Goal: Find contact information: Find contact information

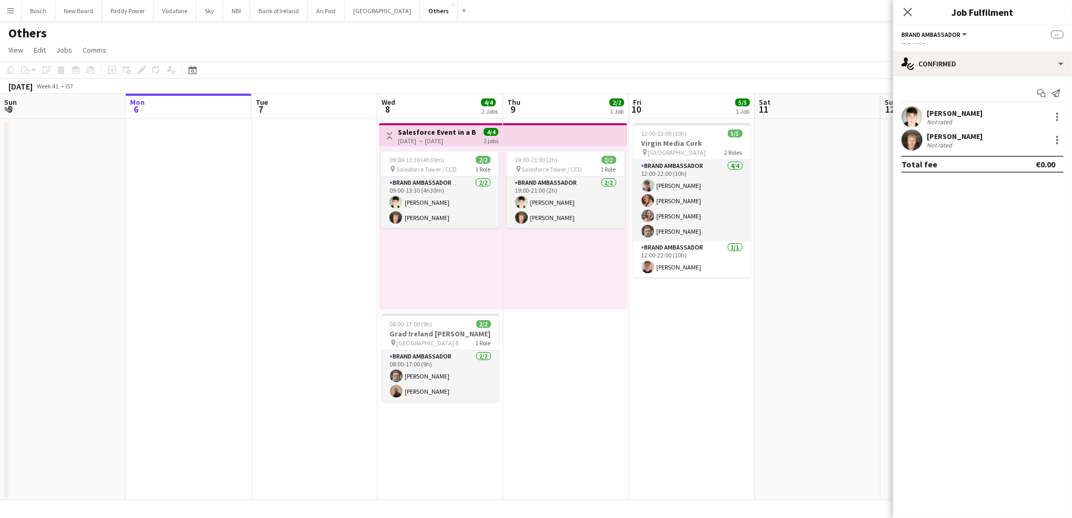
scroll to position [0, 316]
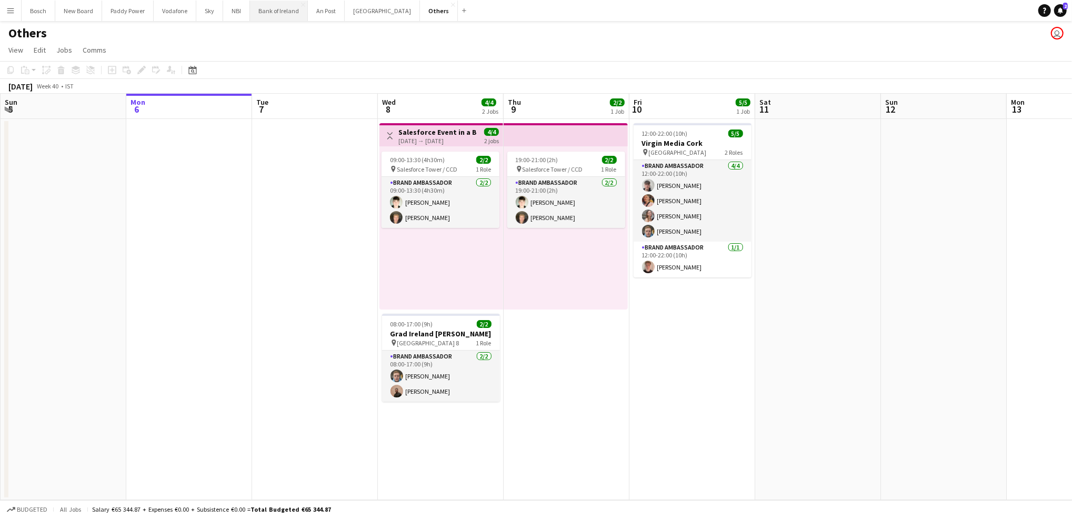
click at [276, 13] on button "Bank of Ireland Close" at bounding box center [279, 11] width 58 height 21
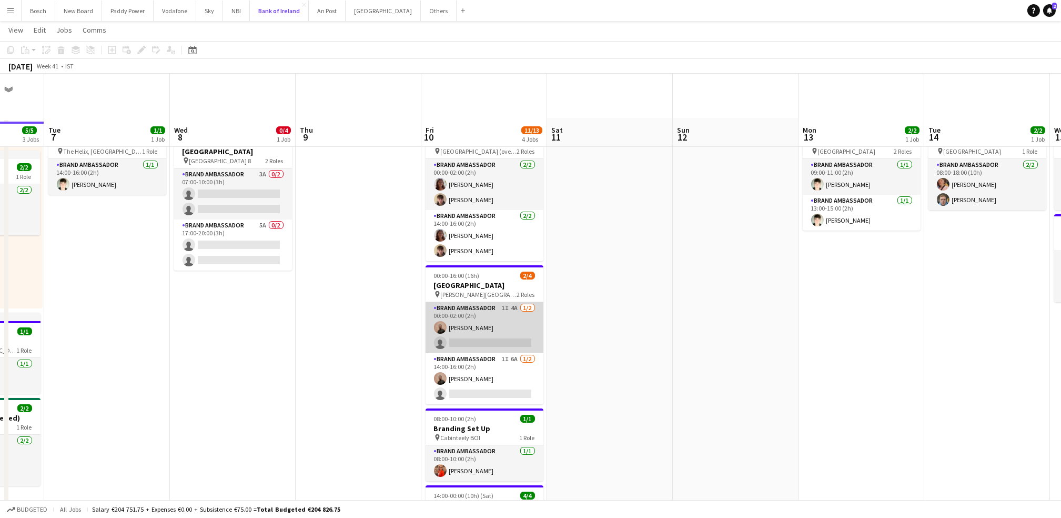
scroll to position [47, 0]
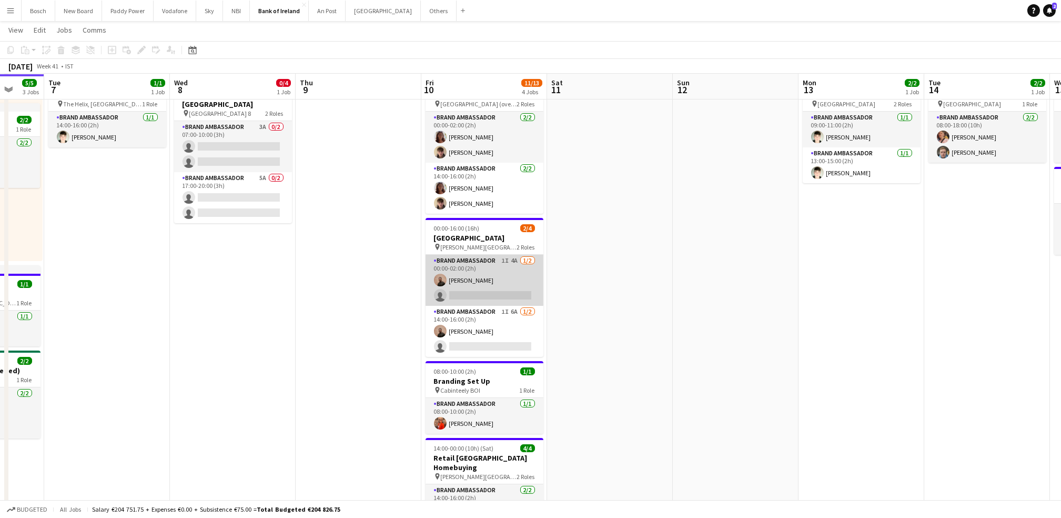
click at [465, 278] on app-card-role "Brand Ambassador 1I 4A [DATE] 00:00-02:00 (2h) [PERSON_NAME] single-neutral-act…" at bounding box center [485, 280] width 118 height 51
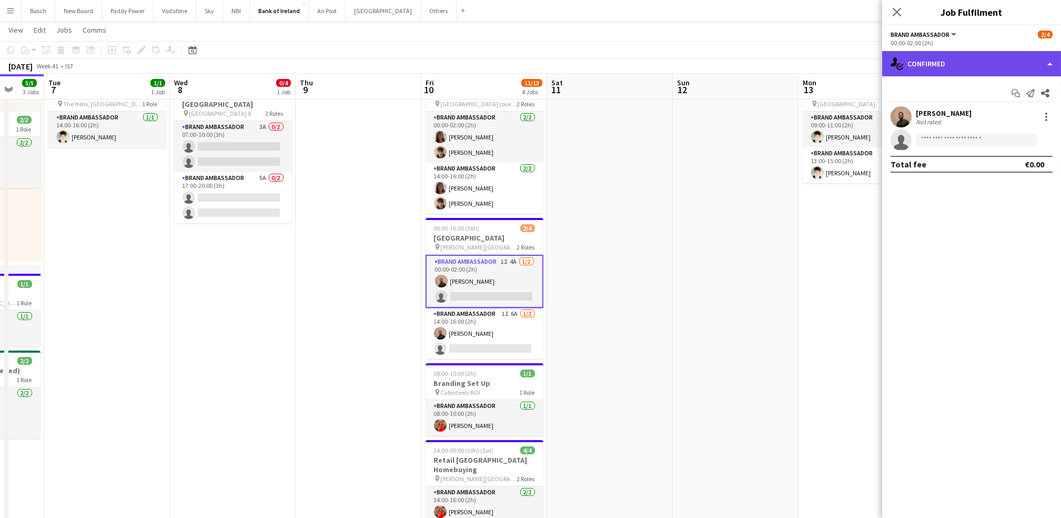
click at [945, 60] on div "single-neutral-actions-check-2 Confirmed" at bounding box center [971, 63] width 179 height 25
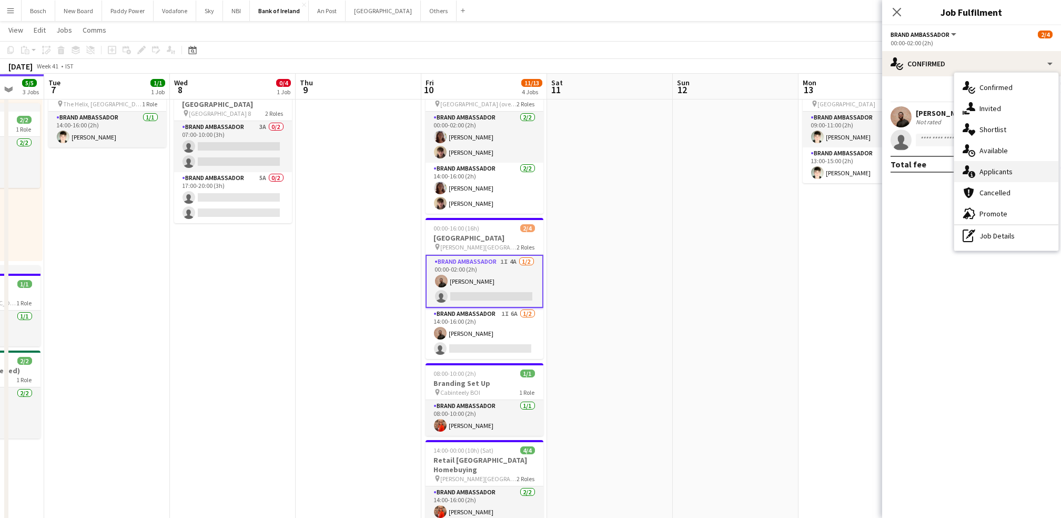
click at [980, 175] on span "Applicants" at bounding box center [996, 171] width 33 height 9
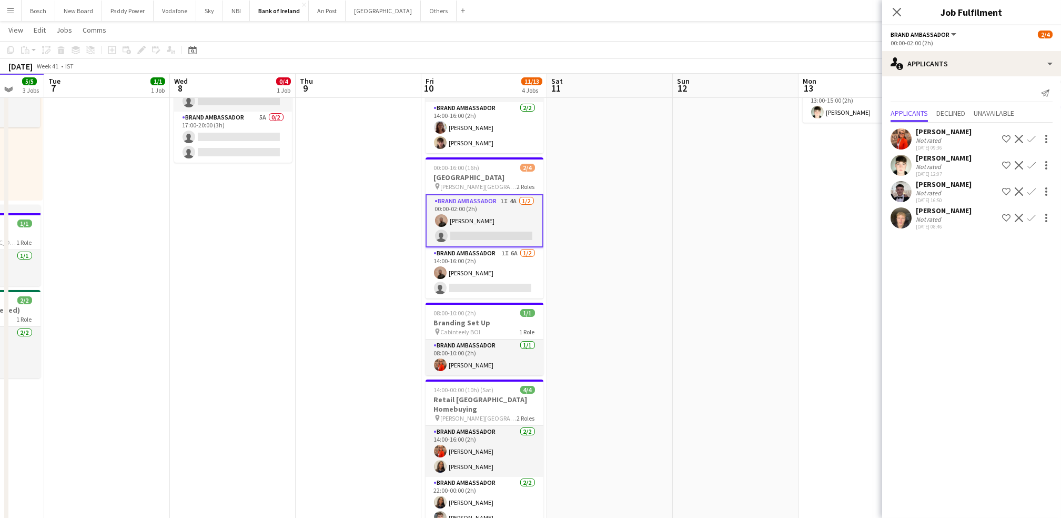
scroll to position [110, 0]
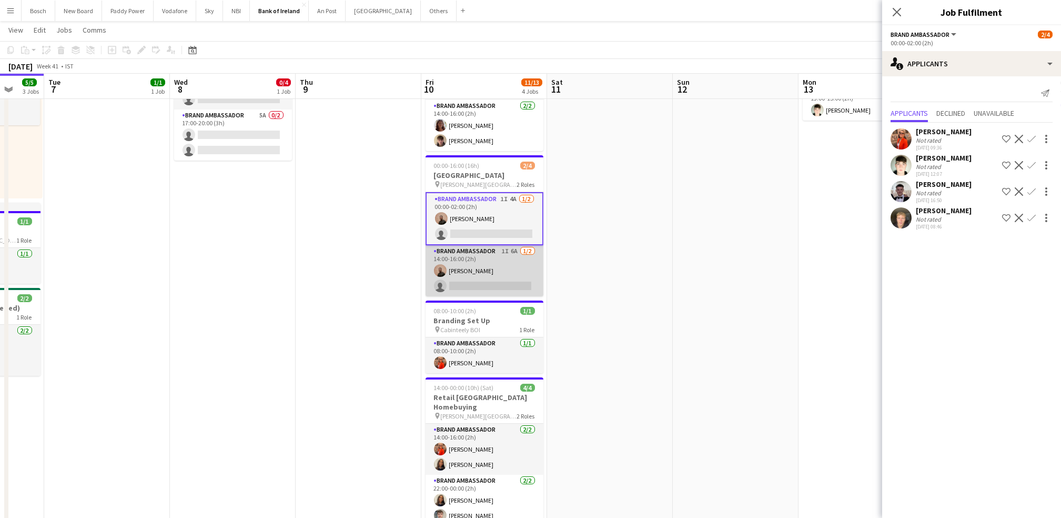
click at [522, 281] on app-card-role "Brand Ambassador 1I 6A [DATE] 14:00-16:00 (2h) [PERSON_NAME] single-neutral-act…" at bounding box center [485, 270] width 118 height 51
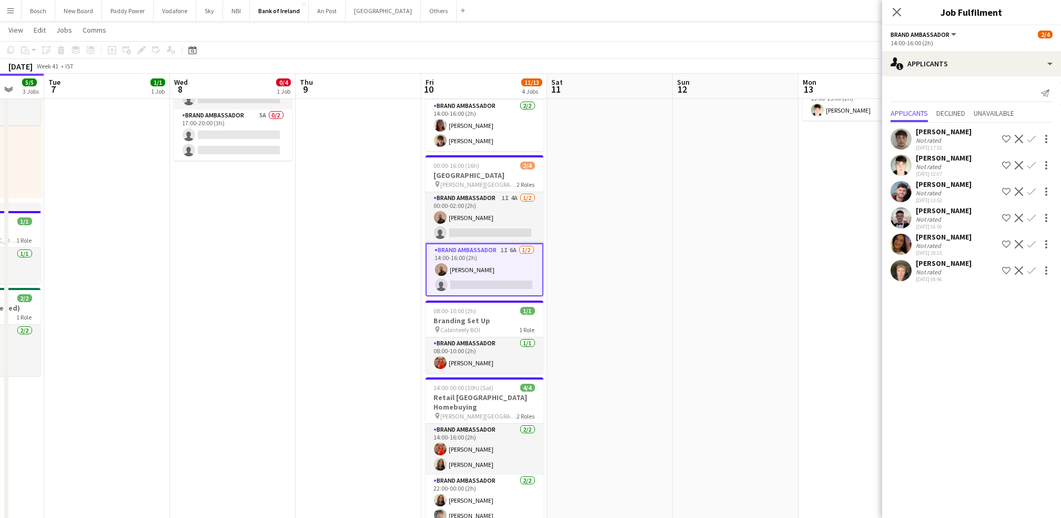
click at [1032, 268] on app-icon "Confirm" at bounding box center [1031, 270] width 8 height 8
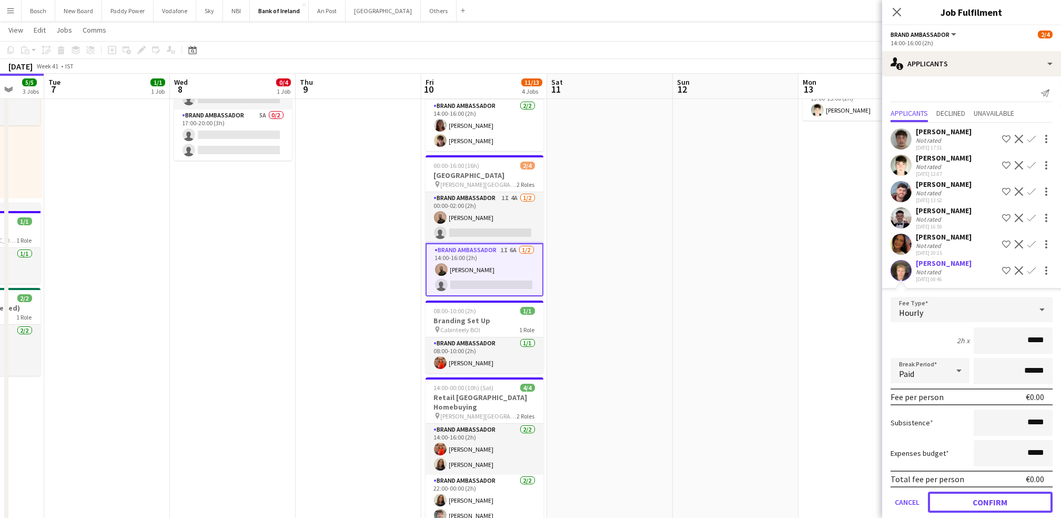
click at [968, 498] on button "Confirm" at bounding box center [990, 501] width 125 height 21
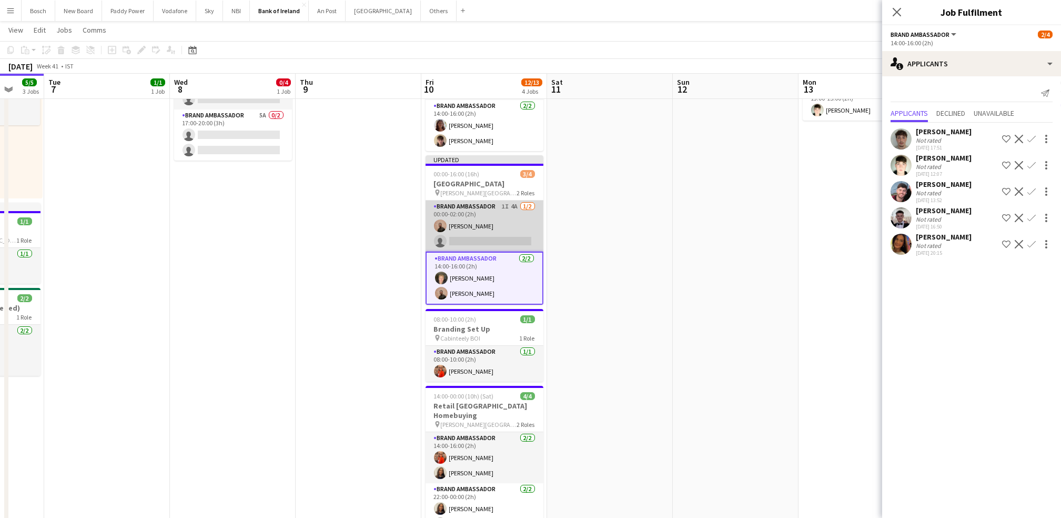
click at [501, 225] on app-card-role "Brand Ambassador 1I 4A [DATE] 00:00-02:00 (2h) [PERSON_NAME] single-neutral-act…" at bounding box center [485, 225] width 118 height 51
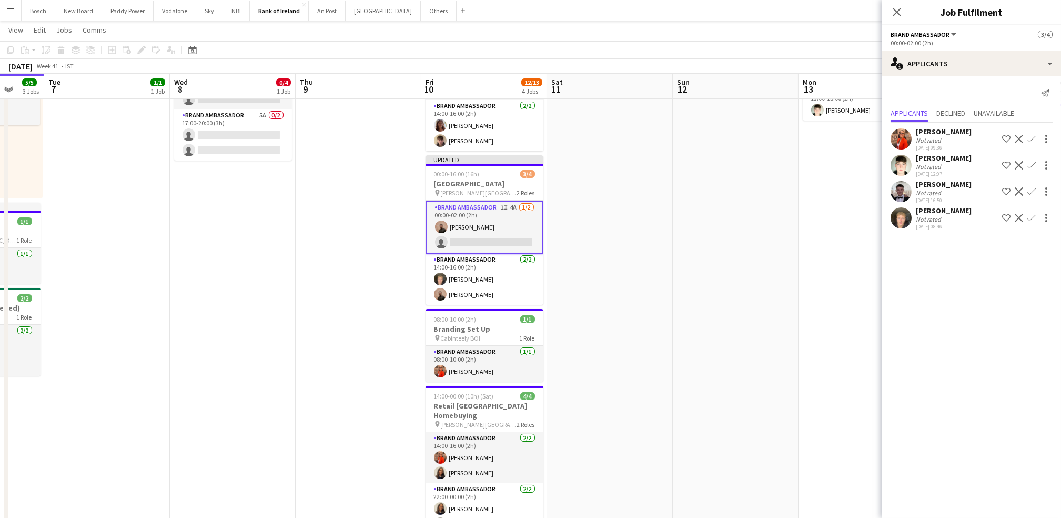
click at [1032, 225] on div "[PERSON_NAME] Not rated [DATE] 08:46 Shortlist crew Decline Confirm" at bounding box center [971, 218] width 179 height 24
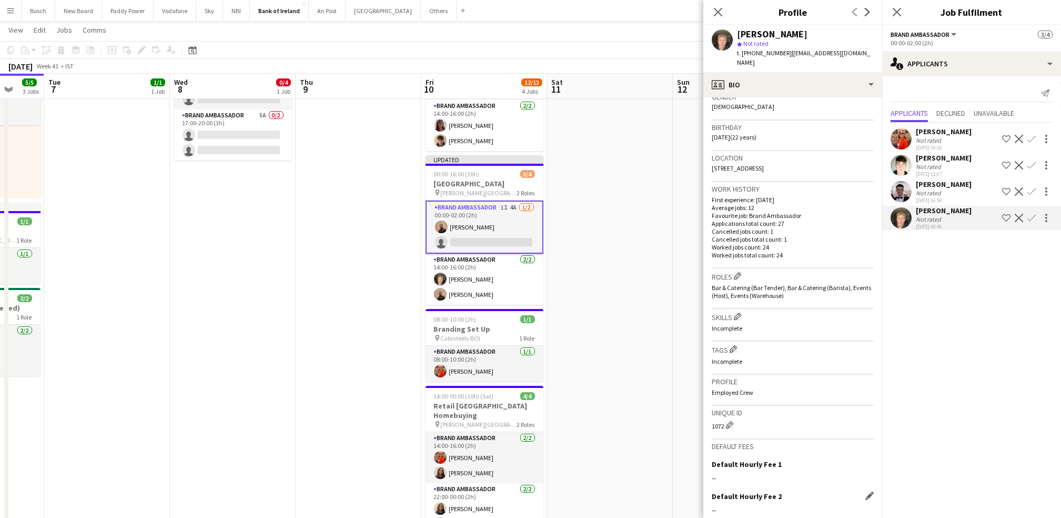
scroll to position [275, 0]
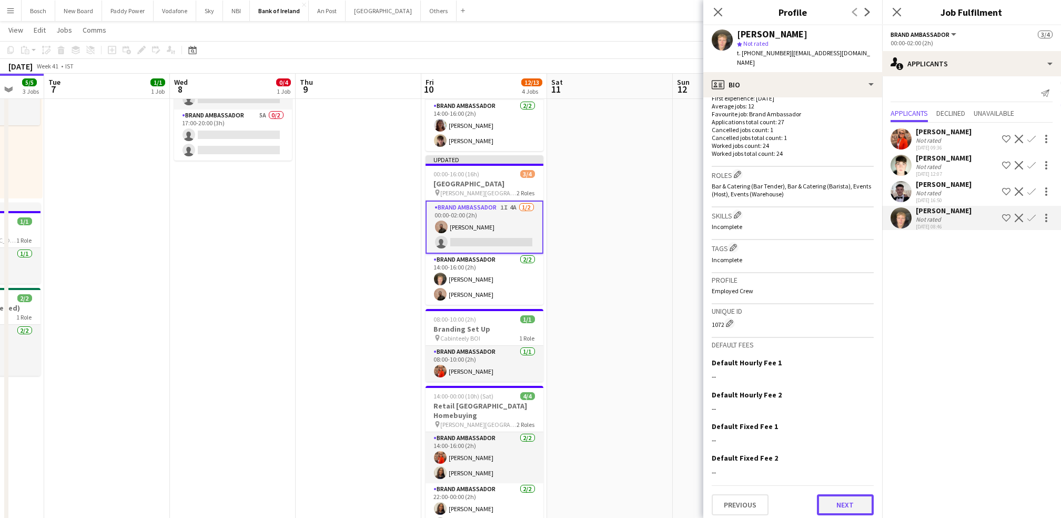
click at [830, 500] on button "Next" at bounding box center [845, 504] width 57 height 21
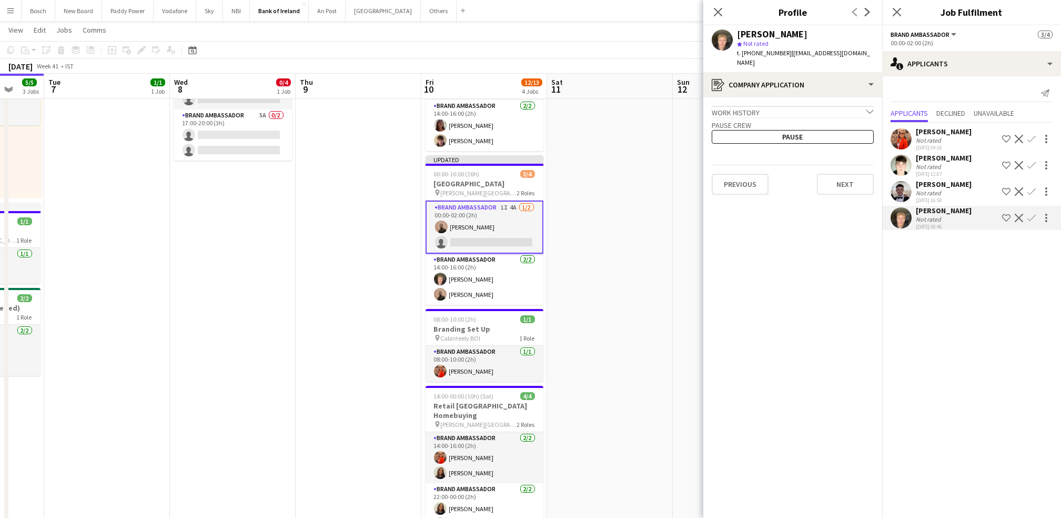
click at [1028, 216] on app-icon "Confirm" at bounding box center [1031, 218] width 8 height 8
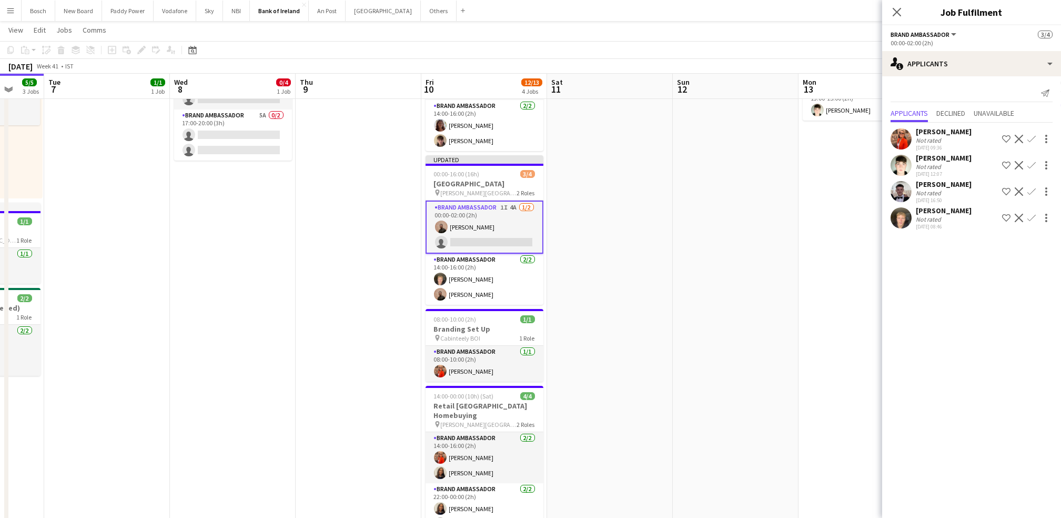
click at [1029, 214] on app-icon "Confirm" at bounding box center [1031, 218] width 8 height 8
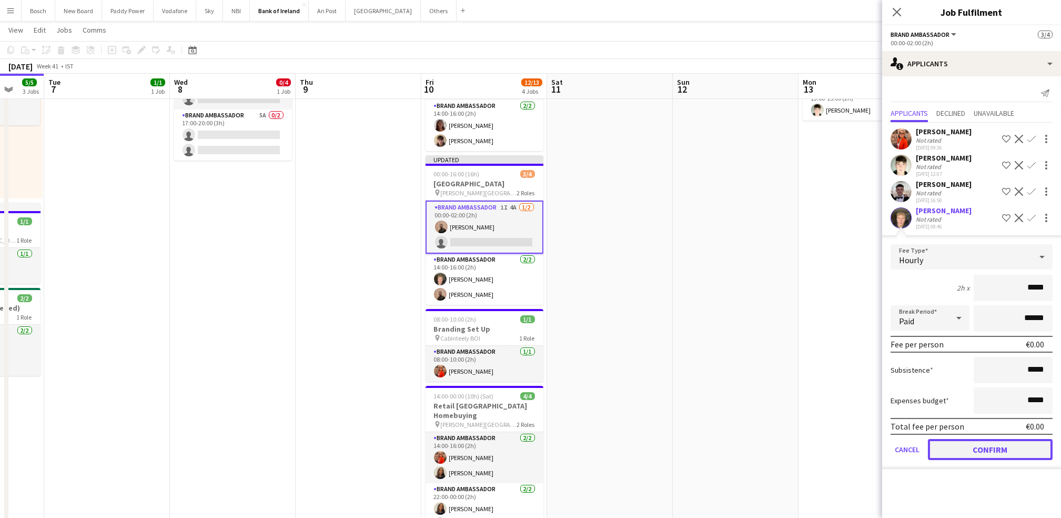
click at [964, 439] on button "Confirm" at bounding box center [990, 449] width 125 height 21
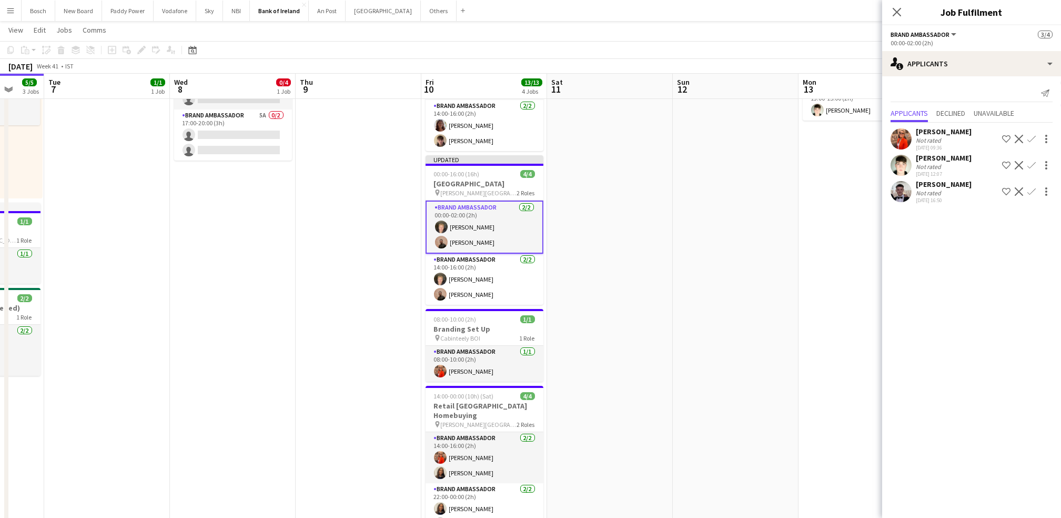
click at [805, 59] on div "[DATE] Week 41 • IST Publish 1 job Revert 1 job" at bounding box center [530, 66] width 1061 height 15
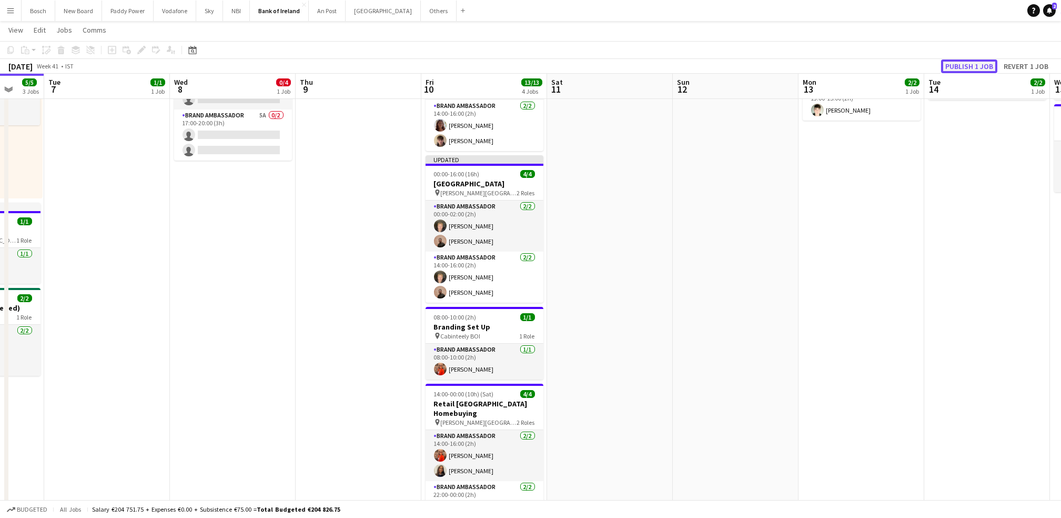
click at [973, 64] on button "Publish 1 job" at bounding box center [969, 66] width 56 height 14
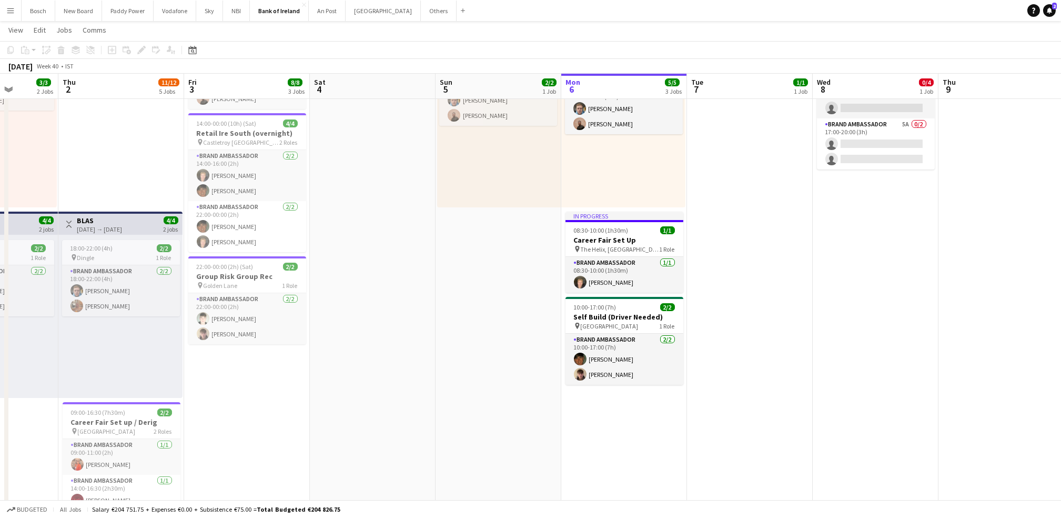
scroll to position [0, 436]
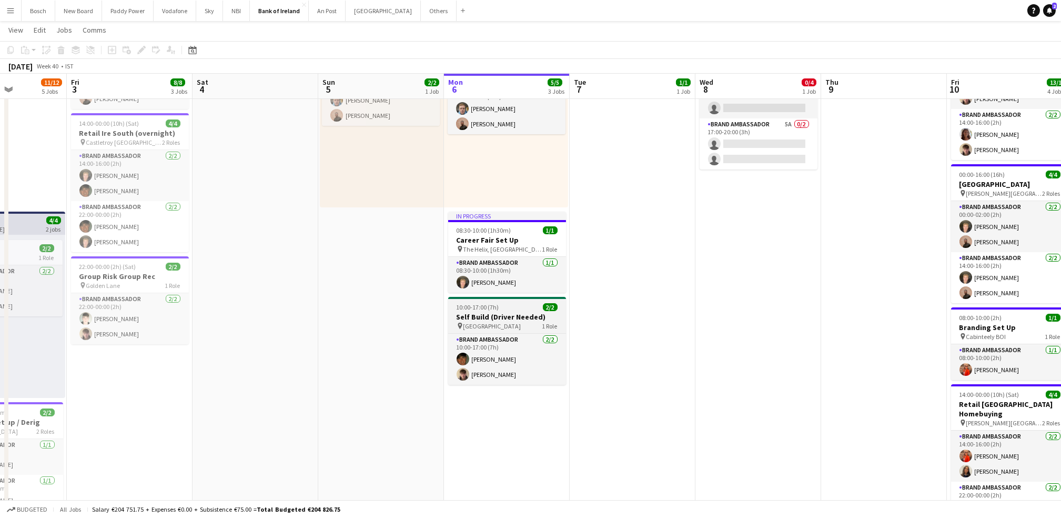
click at [514, 305] on div "10:00-17:00 (7h) 2/2" at bounding box center [507, 307] width 118 height 8
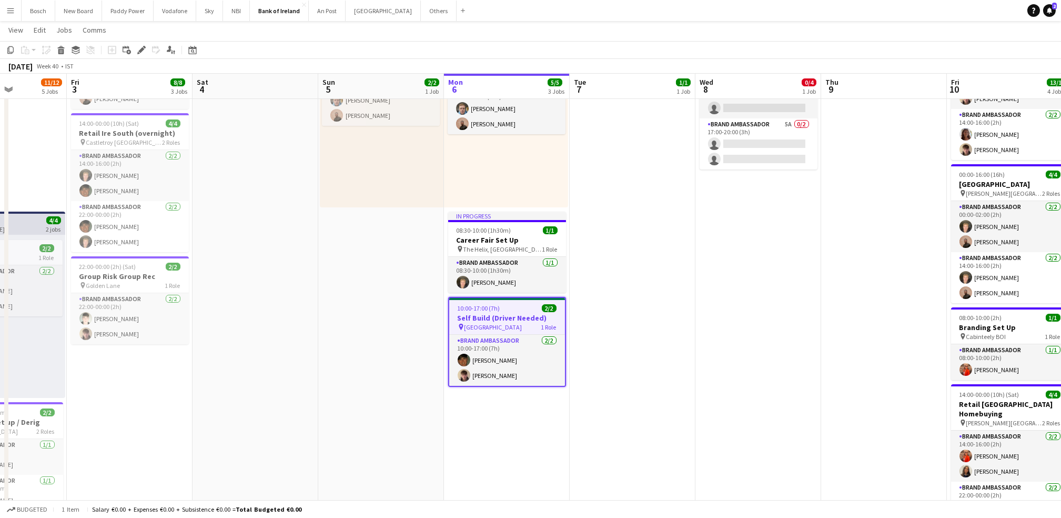
click at [59, 52] on icon "Delete" at bounding box center [61, 50] width 8 height 8
click button "Yes"
click button "Publish 1 job"
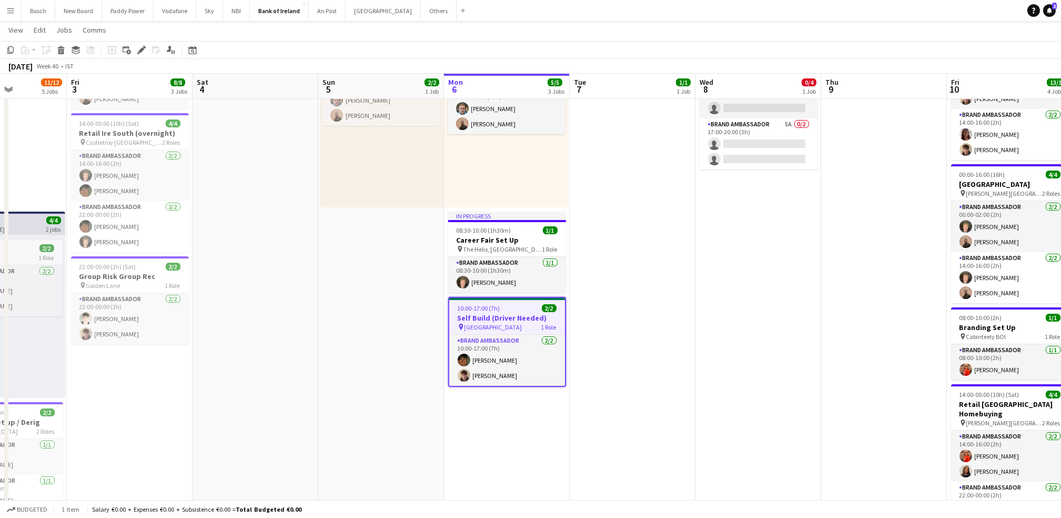
click at [700, 118] on app-card-role "Brand Ambassador 3A 0/2 07:00-10:00 (3h) single-neutral-actions single-neutral-…" at bounding box center [759, 92] width 118 height 51
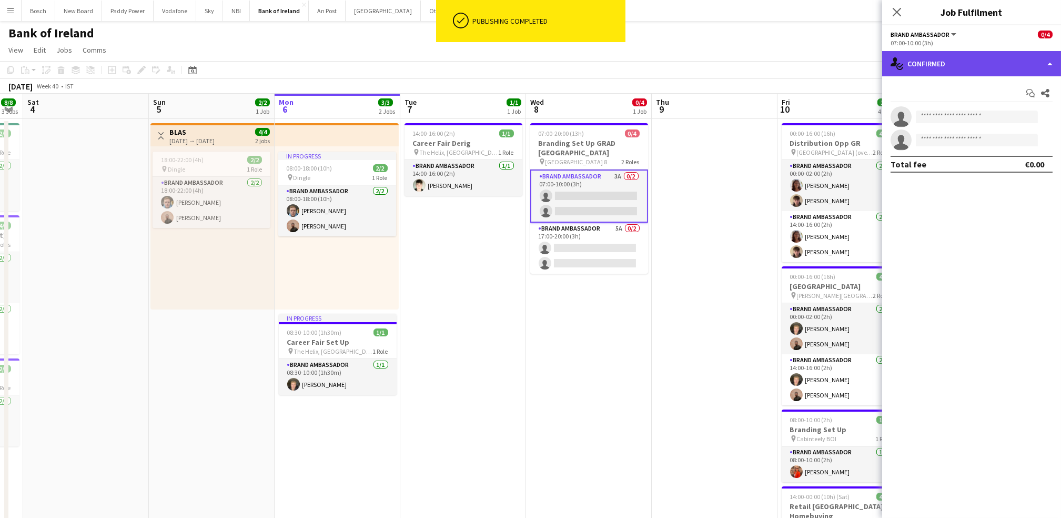
click at [931, 67] on div "single-neutral-actions-check-2 Confirmed" at bounding box center [971, 63] width 179 height 25
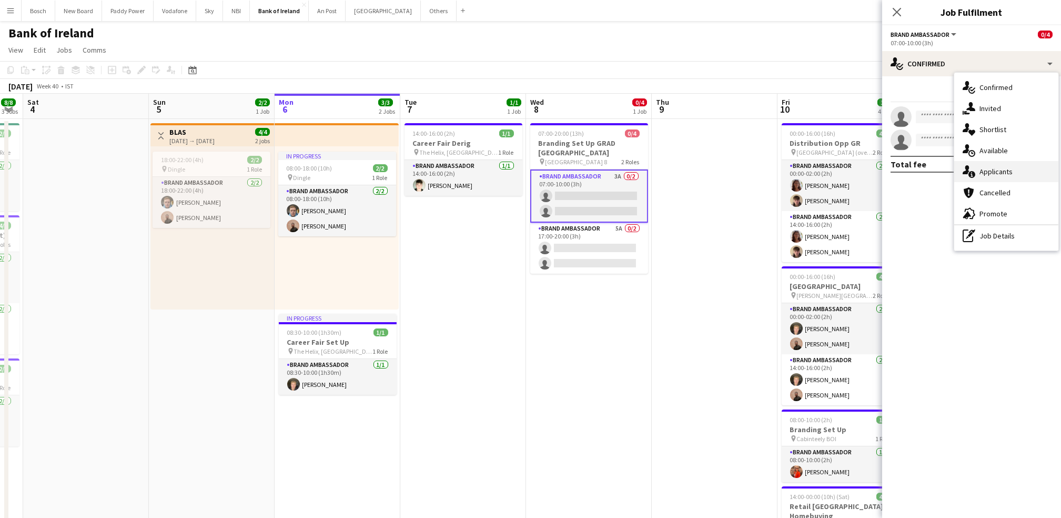
drag, startPoint x: 1012, startPoint y: 186, endPoint x: 1013, endPoint y: 165, distance: 21.1
click at [1013, 165] on div "single-neutral-actions-check-2 Confirmed single-neutral-actions-share-1 Invited…" at bounding box center [1006, 162] width 104 height 178
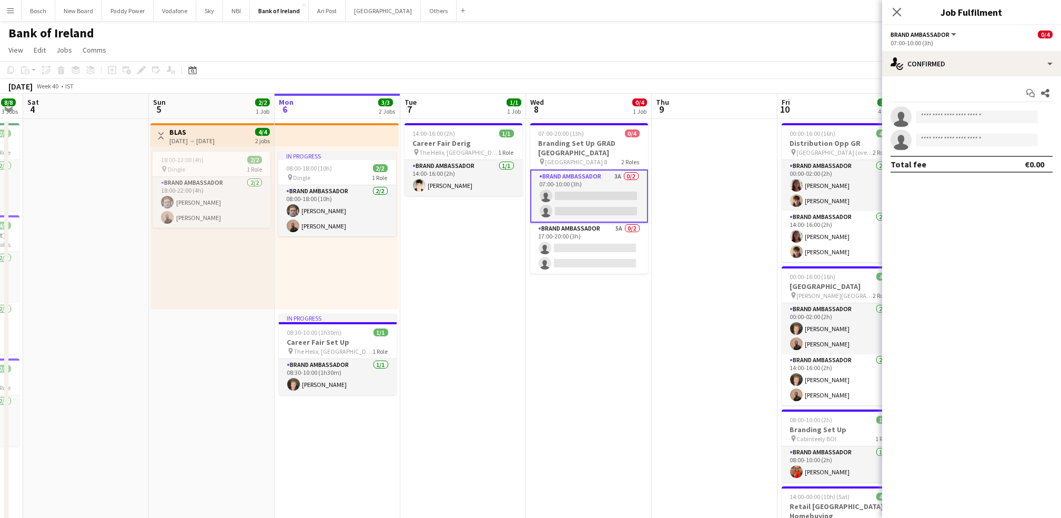
click at [1013, 165] on div "Total fee €0.00" at bounding box center [972, 164] width 162 height 17
drag, startPoint x: 981, startPoint y: 76, endPoint x: 983, endPoint y: 70, distance: 6.5
click at [983, 70] on div "single-neutral-actions-check-2 Confirmed single-neutral-actions-check-2 Confirm…" at bounding box center [971, 284] width 179 height 467
click at [983, 70] on div "single-neutral-actions-check-2 Confirmed" at bounding box center [971, 63] width 179 height 25
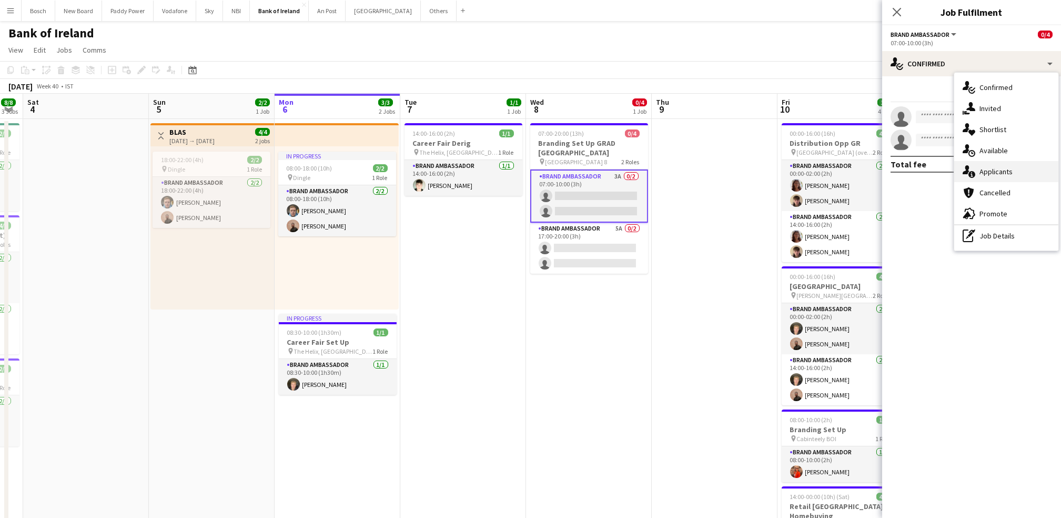
click at [995, 178] on div "single-neutral-actions-information Applicants" at bounding box center [1006, 171] width 104 height 21
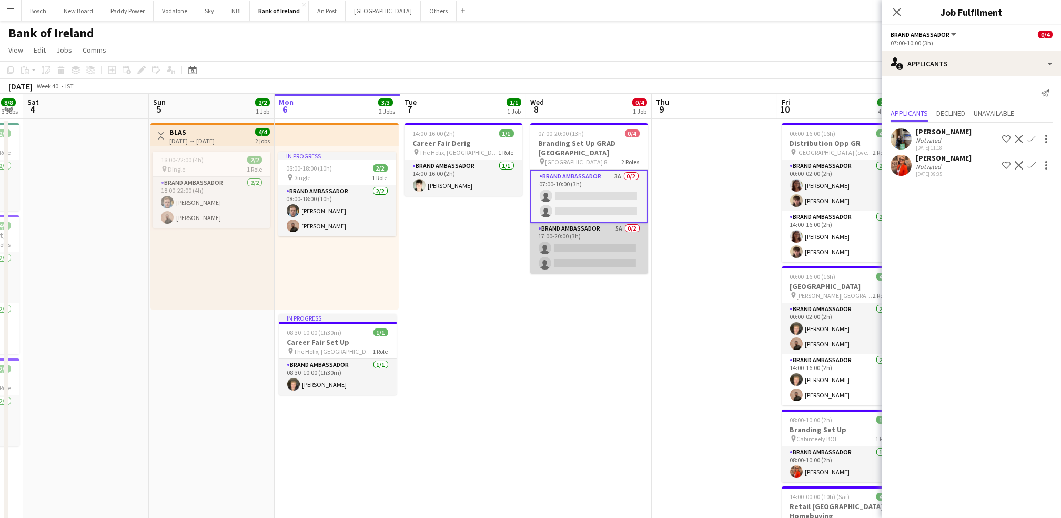
click at [543, 241] on app-card-role "Brand Ambassador 5A 0/2 17:00-20:00 (3h) single-neutral-actions single-neutral-…" at bounding box center [589, 248] width 118 height 51
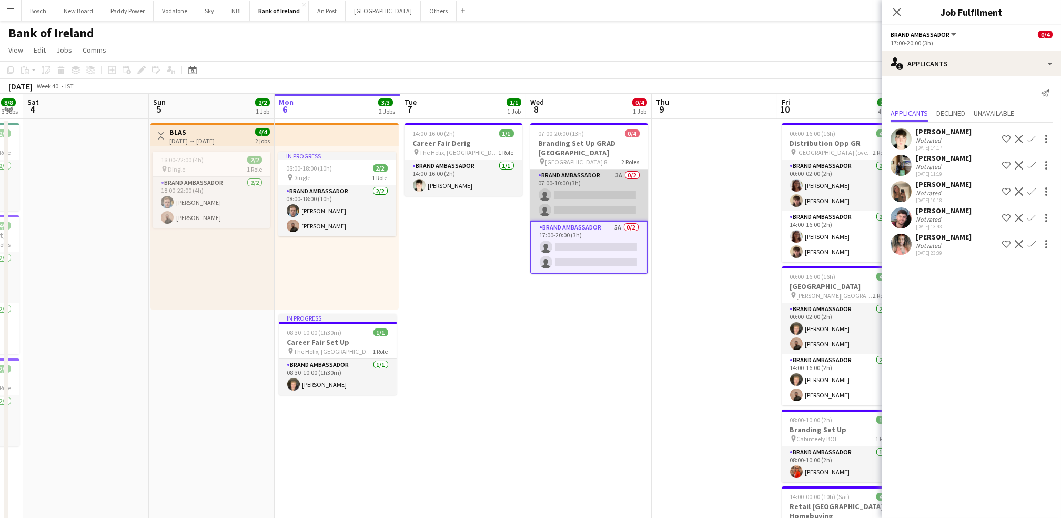
click at [550, 192] on app-card-role "Brand Ambassador 3A 0/2 07:00-10:00 (3h) single-neutral-actions single-neutral-…" at bounding box center [589, 194] width 118 height 51
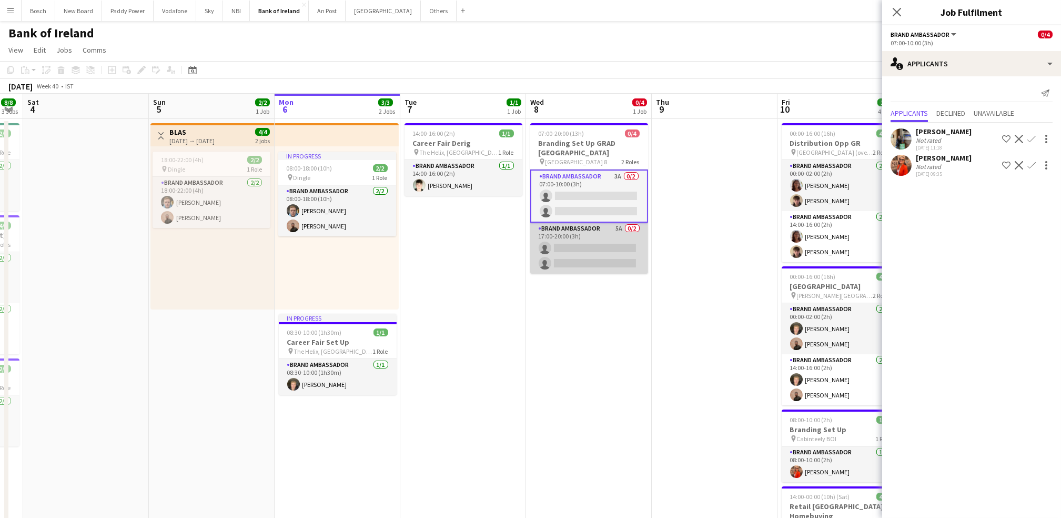
click at [553, 229] on app-card-role "Brand Ambassador 5A 0/2 17:00-20:00 (3h) single-neutral-actions single-neutral-…" at bounding box center [589, 248] width 118 height 51
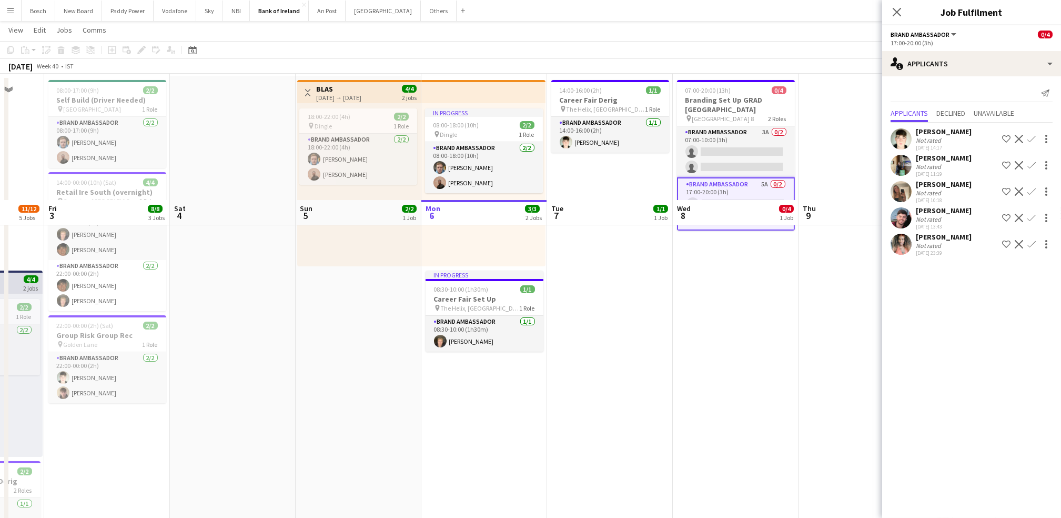
scroll to position [178, 0]
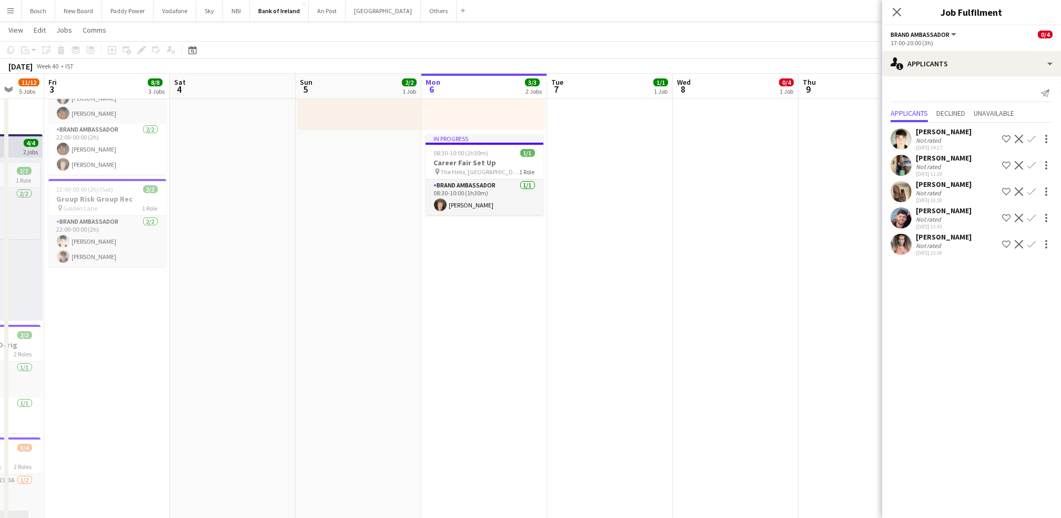
click at [916, 236] on div "[PERSON_NAME]" at bounding box center [944, 236] width 56 height 9
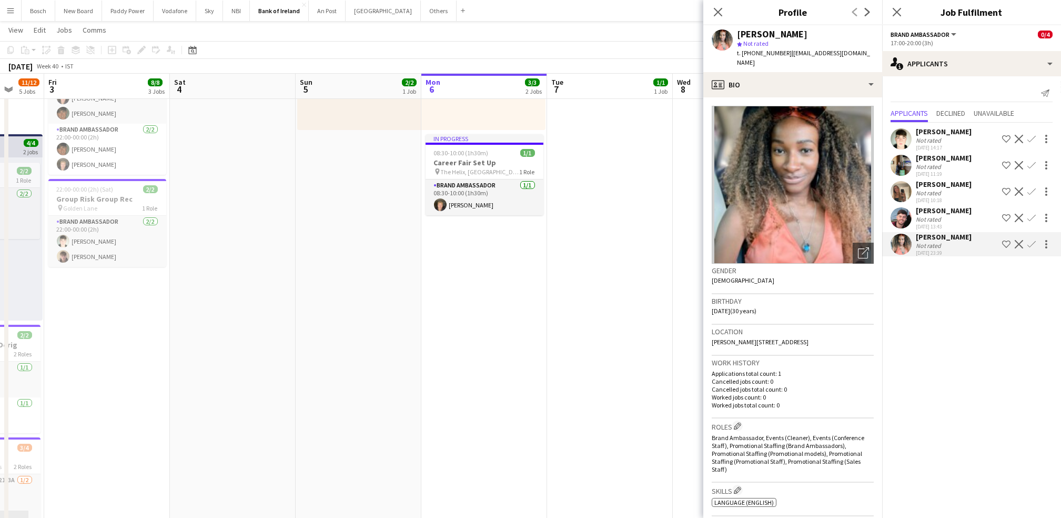
click at [642, 60] on div "[DATE] Week 40 • IST" at bounding box center [530, 66] width 1061 height 15
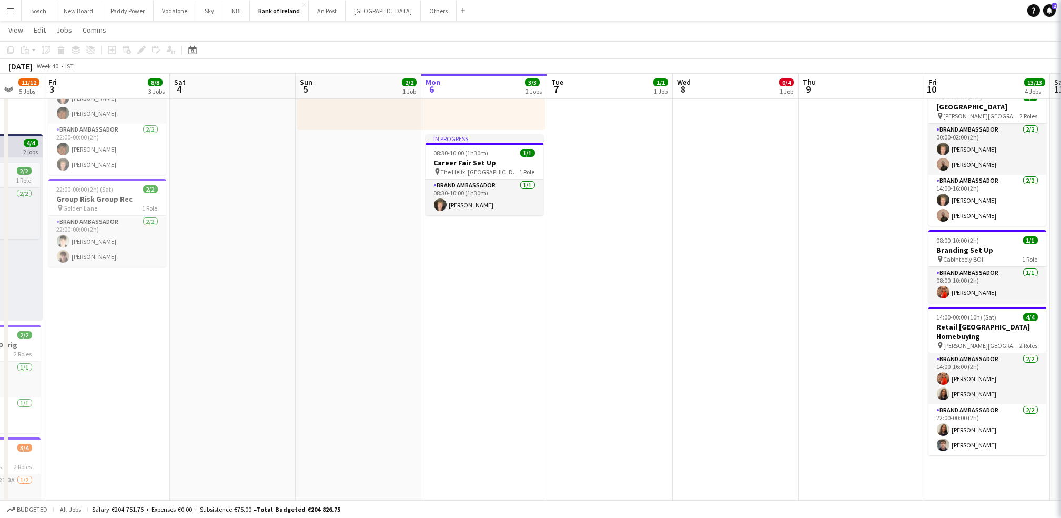
click at [642, 60] on div "[DATE] Week 40 • IST" at bounding box center [530, 66] width 1061 height 15
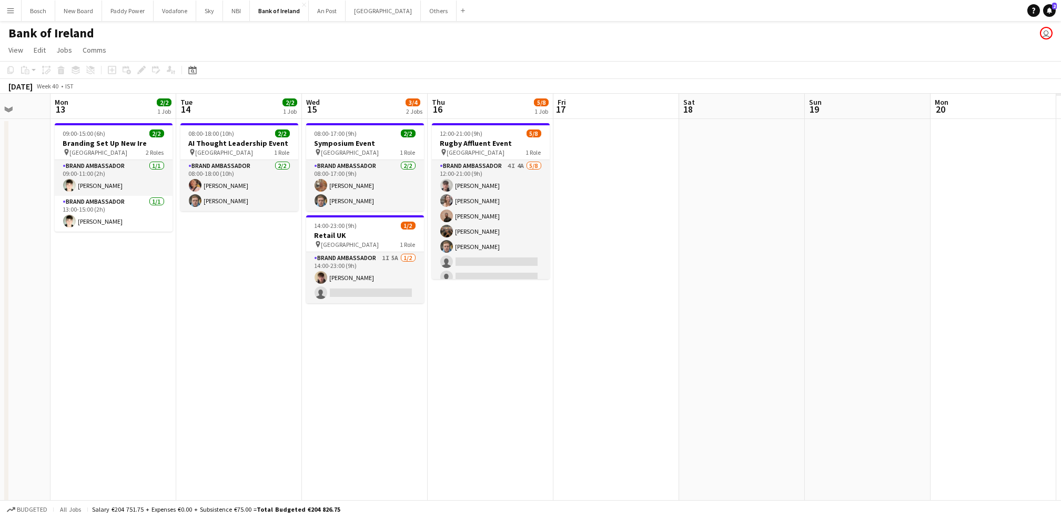
scroll to position [0, 272]
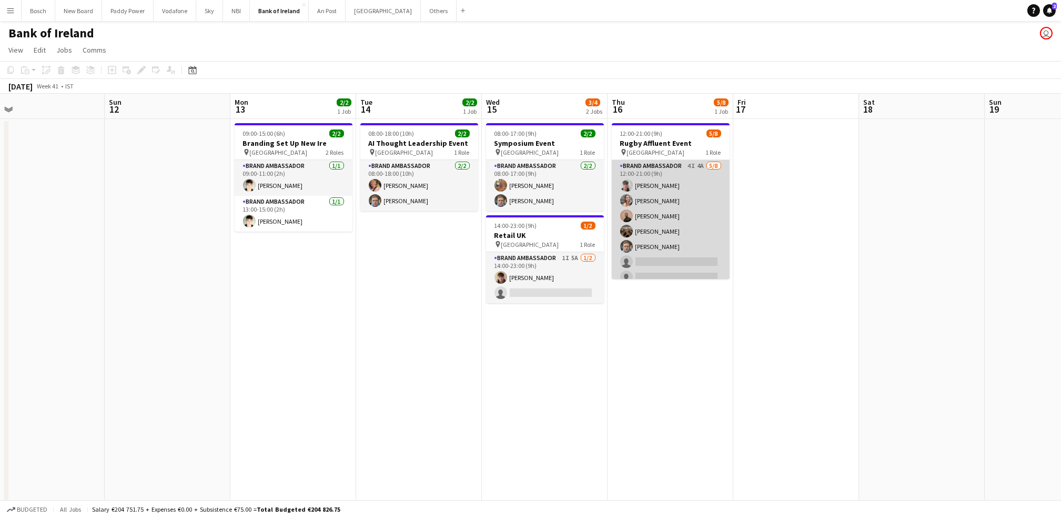
click at [674, 226] on app-card-role "Brand Ambassador 4I 4A [DATE] 12:00-21:00 (9h) [PERSON_NAME] [PERSON_NAME] [PER…" at bounding box center [671, 231] width 118 height 143
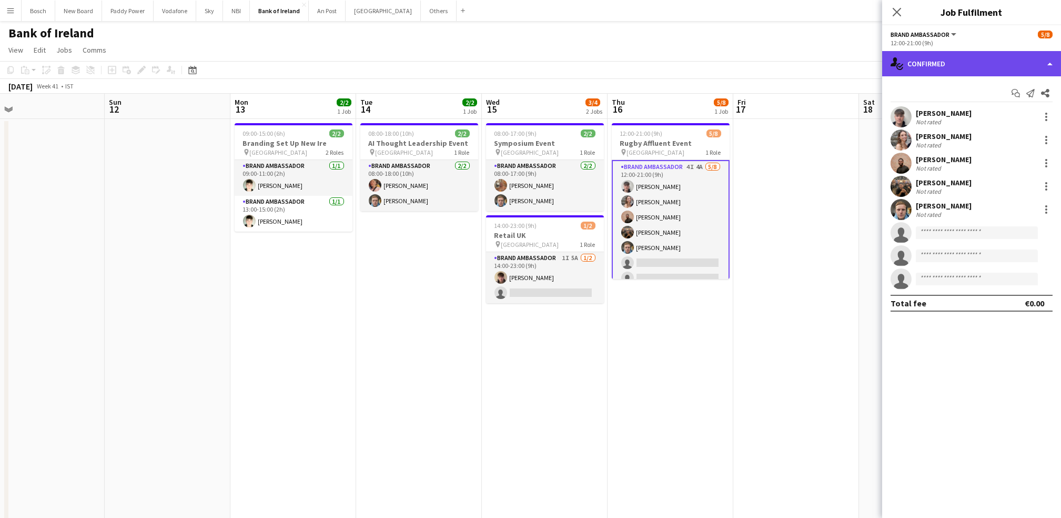
click at [961, 61] on div "single-neutral-actions-check-2 Confirmed" at bounding box center [971, 63] width 179 height 25
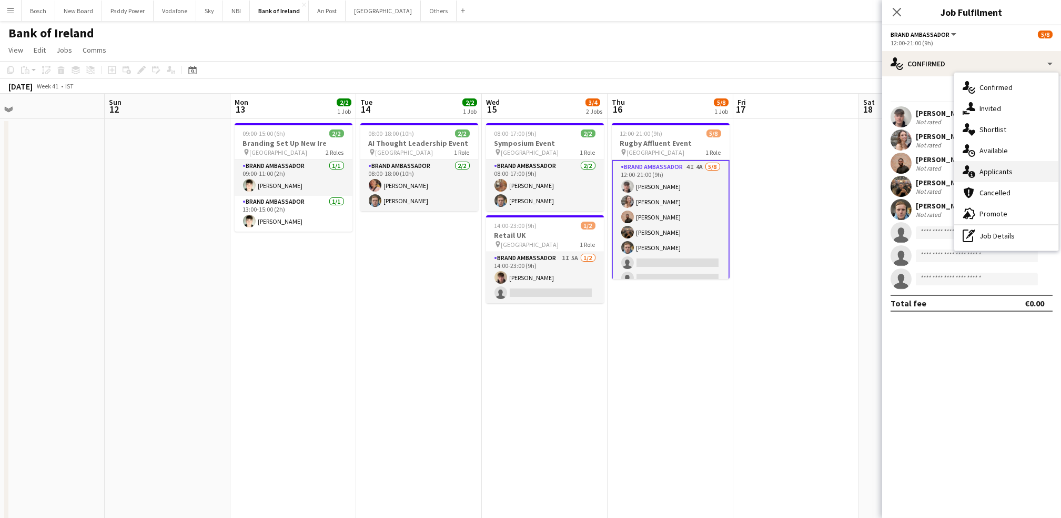
click at [1006, 169] on span "Applicants" at bounding box center [996, 171] width 33 height 9
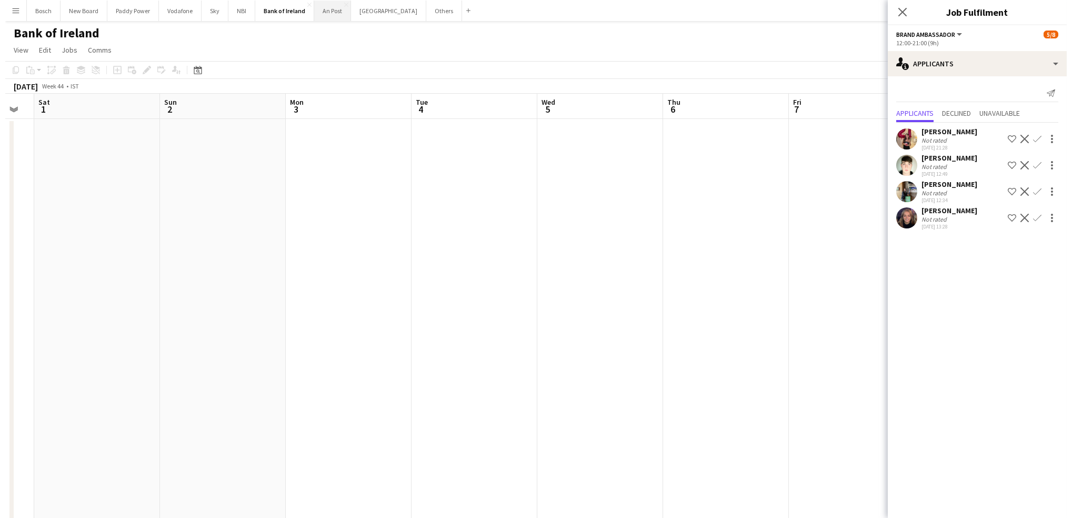
scroll to position [0, 390]
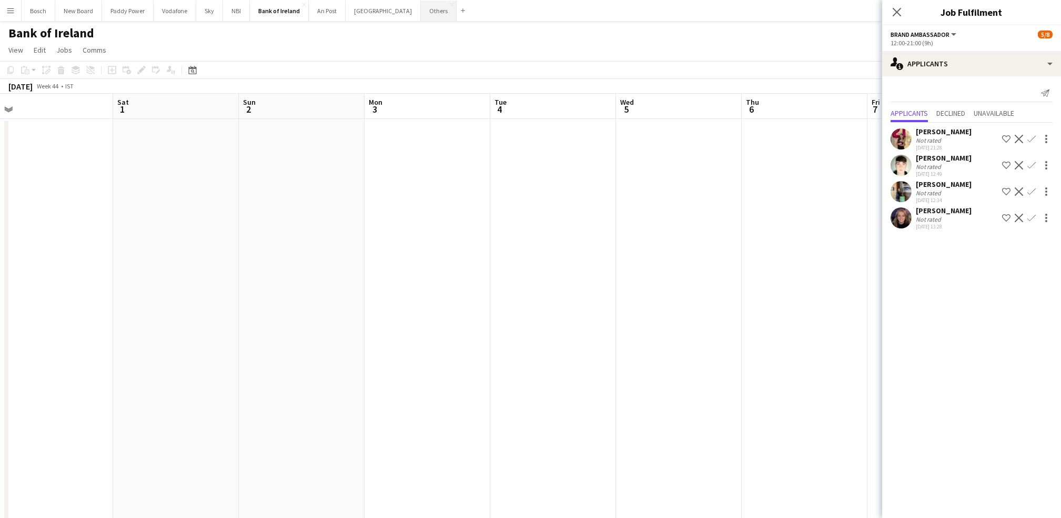
click at [421, 14] on button "Others Close" at bounding box center [439, 11] width 36 height 21
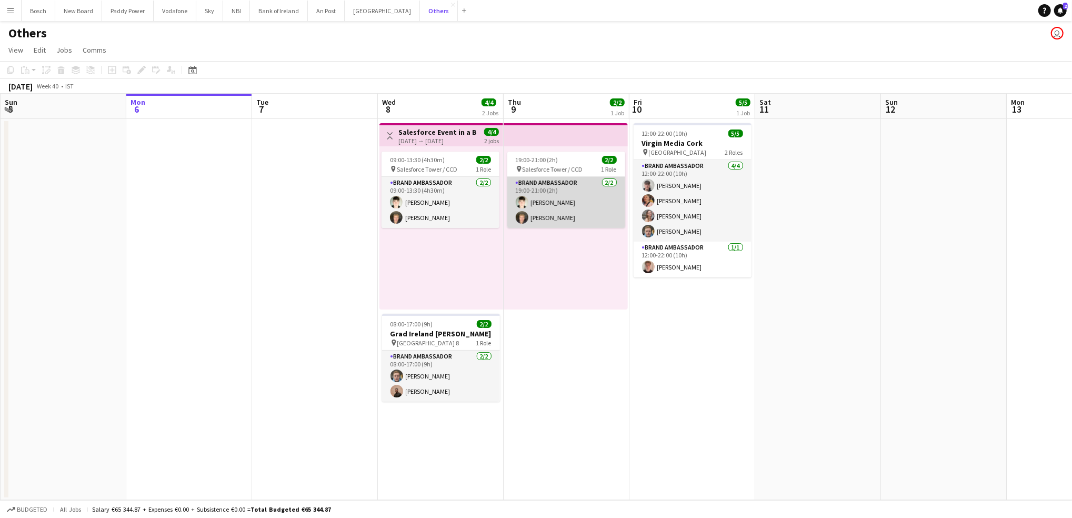
scroll to position [0, 327]
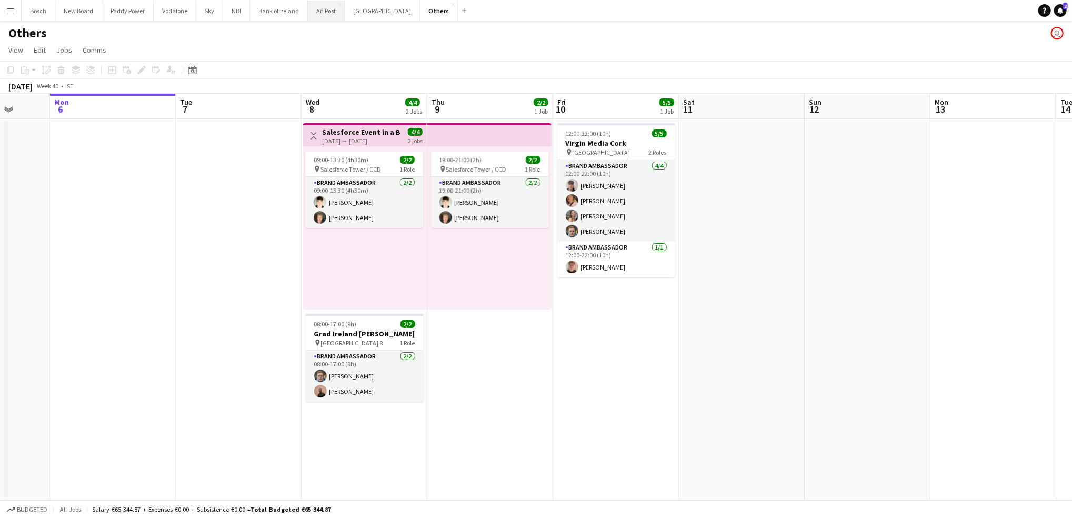
click at [342, 16] on button "An Post Close" at bounding box center [326, 11] width 37 height 21
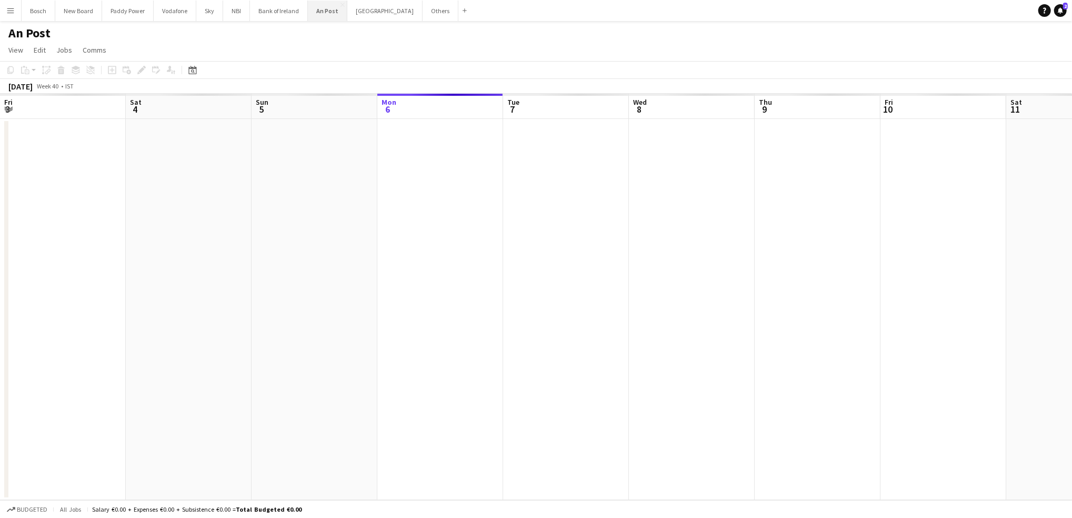
scroll to position [0, 251]
click at [422, 15] on button "Others Close" at bounding box center [440, 11] width 36 height 21
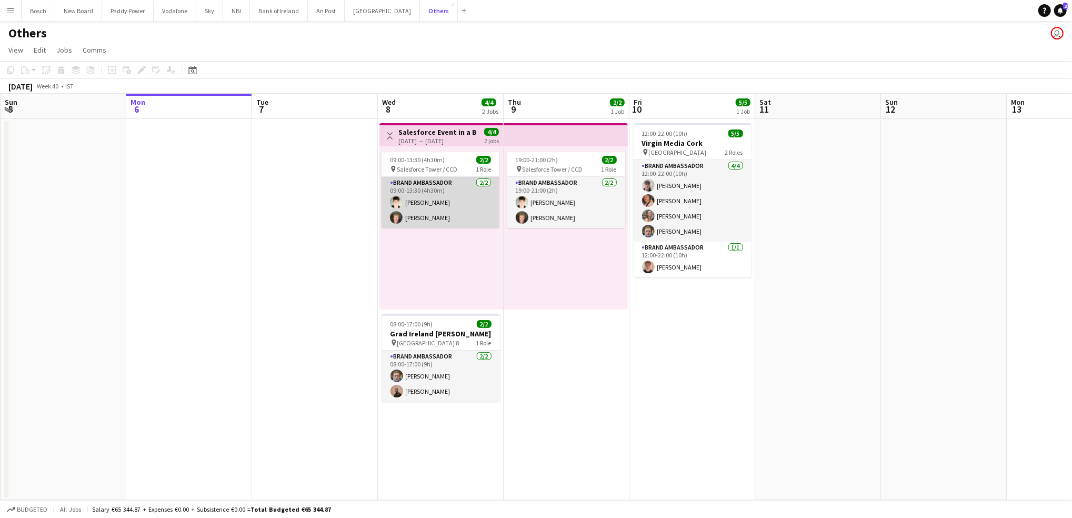
scroll to position [0, 276]
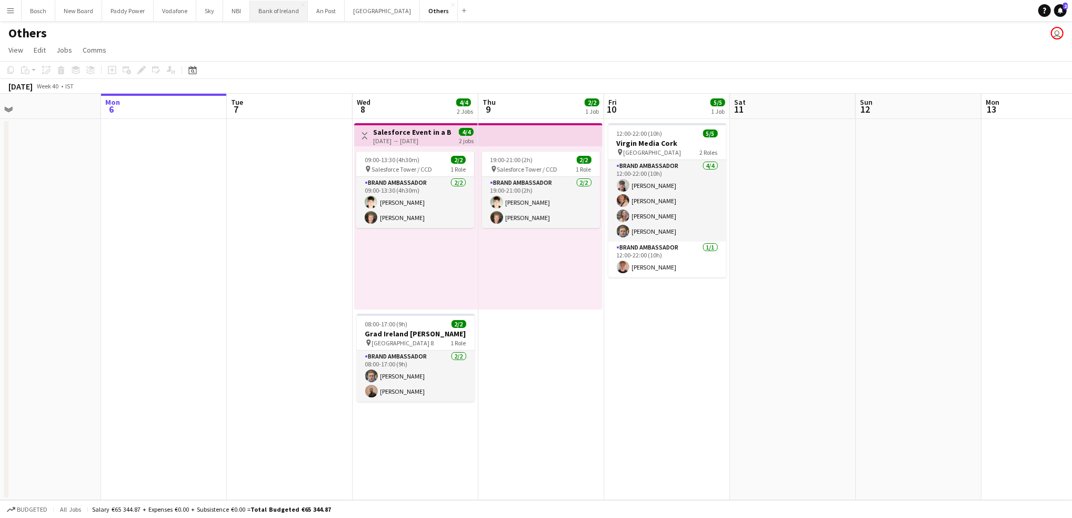
click at [271, 14] on button "Bank of Ireland Close" at bounding box center [279, 11] width 58 height 21
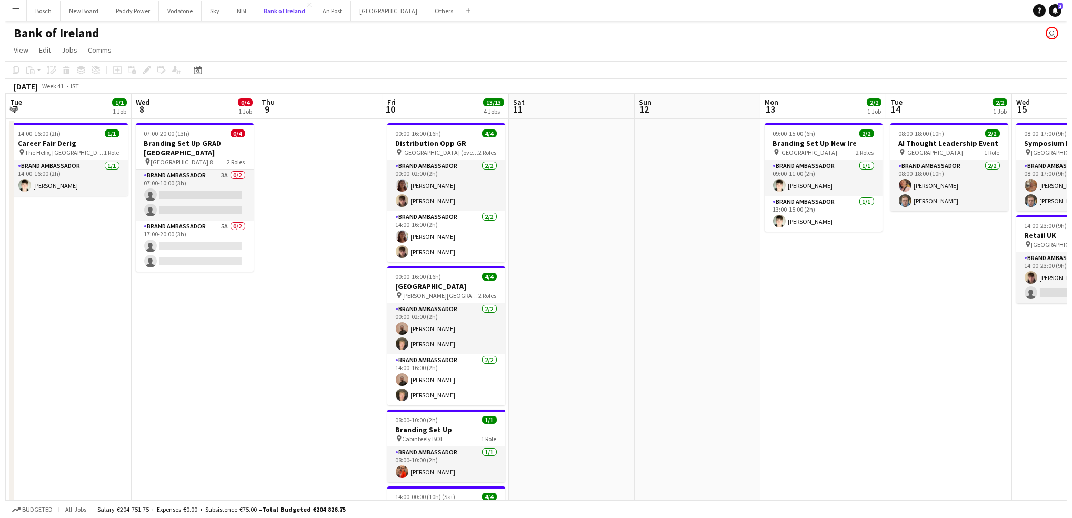
scroll to position [0, 274]
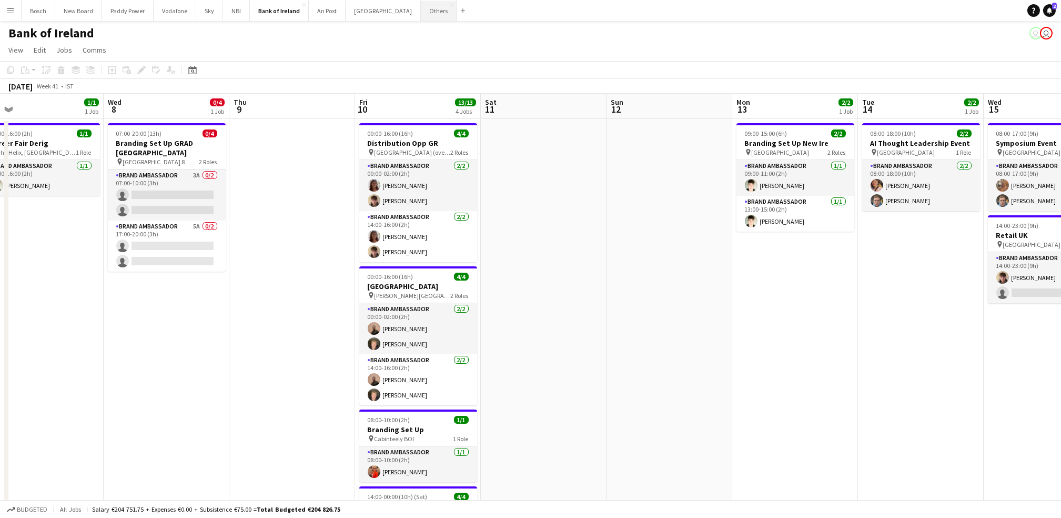
click at [421, 11] on button "Others Close" at bounding box center [439, 11] width 36 height 21
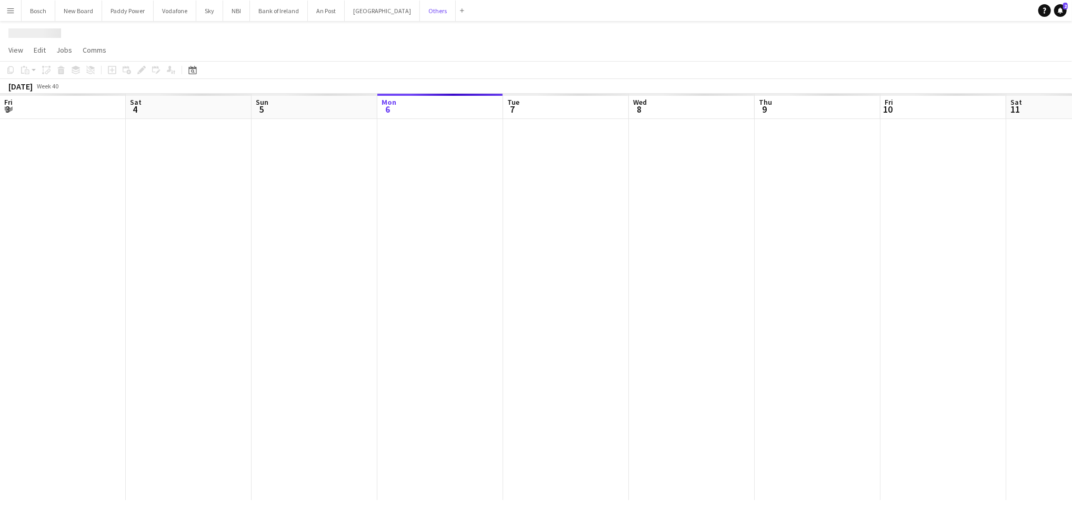
scroll to position [0, 251]
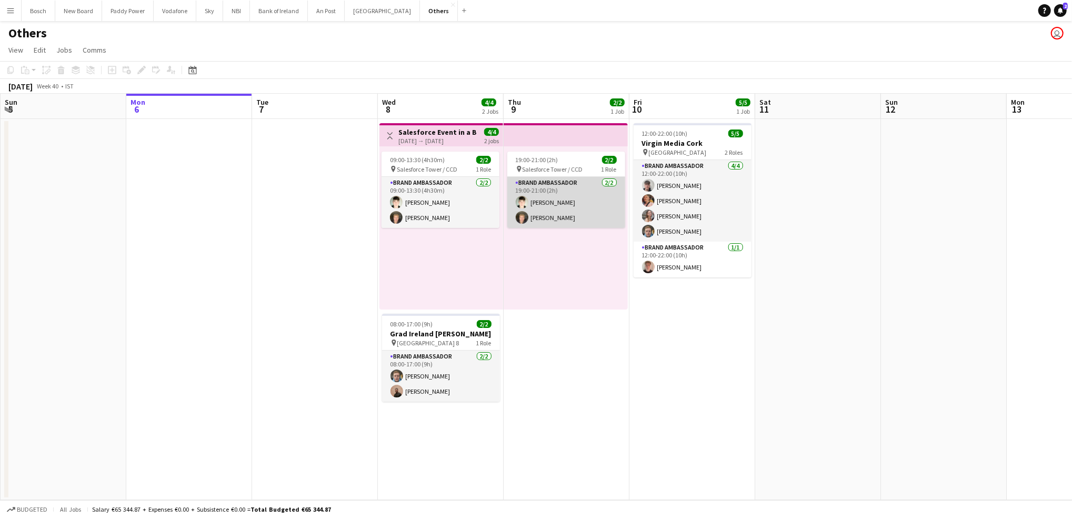
click at [535, 227] on app-card-role "Brand Ambassador [DATE] 19:00-21:00 (2h) [PERSON_NAME] [PERSON_NAME]" at bounding box center [566, 202] width 118 height 51
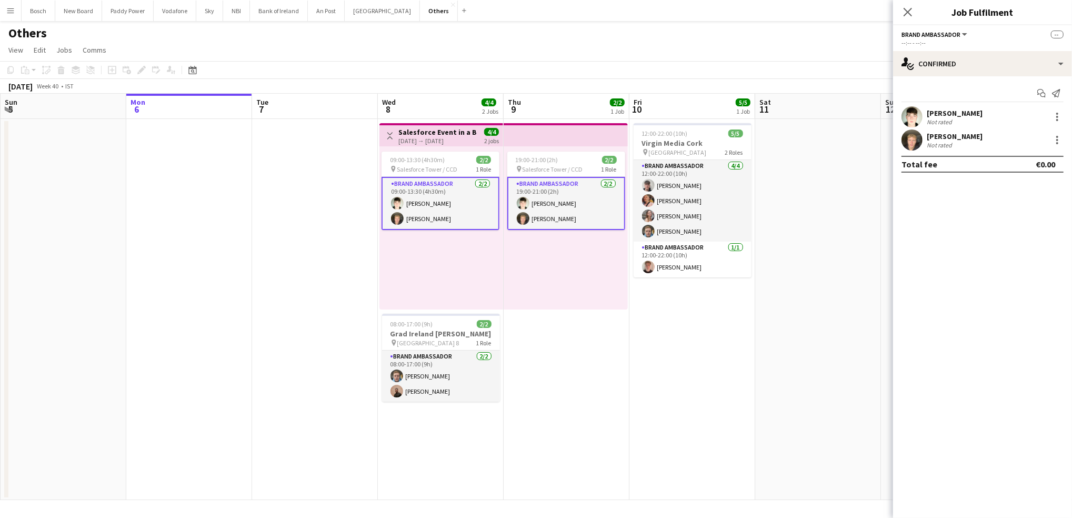
click at [957, 135] on div "[PERSON_NAME]" at bounding box center [954, 136] width 56 height 9
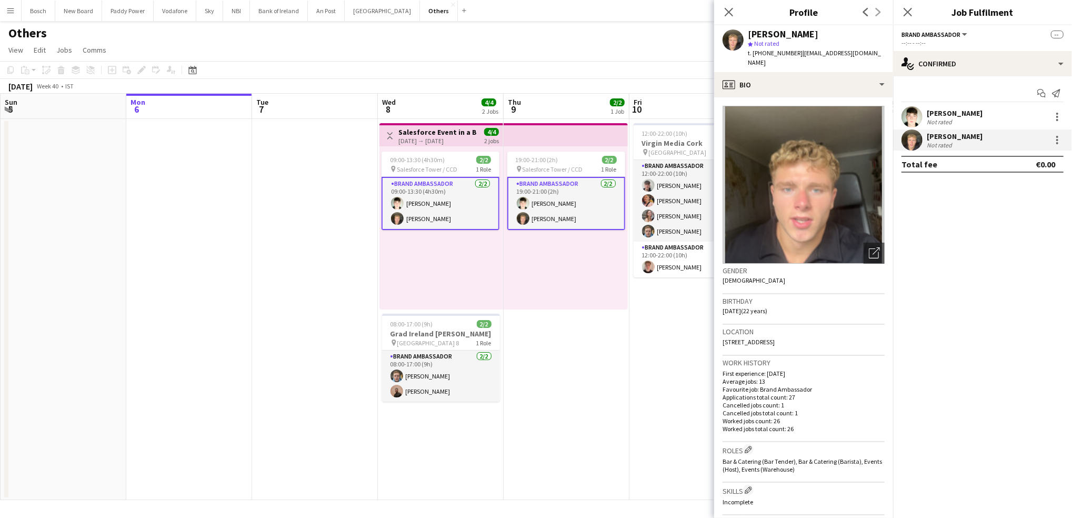
drag, startPoint x: 769, startPoint y: 67, endPoint x: 754, endPoint y: 53, distance: 20.8
click at [754, 53] on div "t. [PHONE_NUMBER] | [EMAIL_ADDRESS][DOMAIN_NAME]" at bounding box center [816, 57] width 137 height 19
copy div "353838633950 | [EMAIL_ADDRESS][DOMAIN_NAME]"
click at [977, 108] on div "[PERSON_NAME] Not rated" at bounding box center [982, 116] width 179 height 21
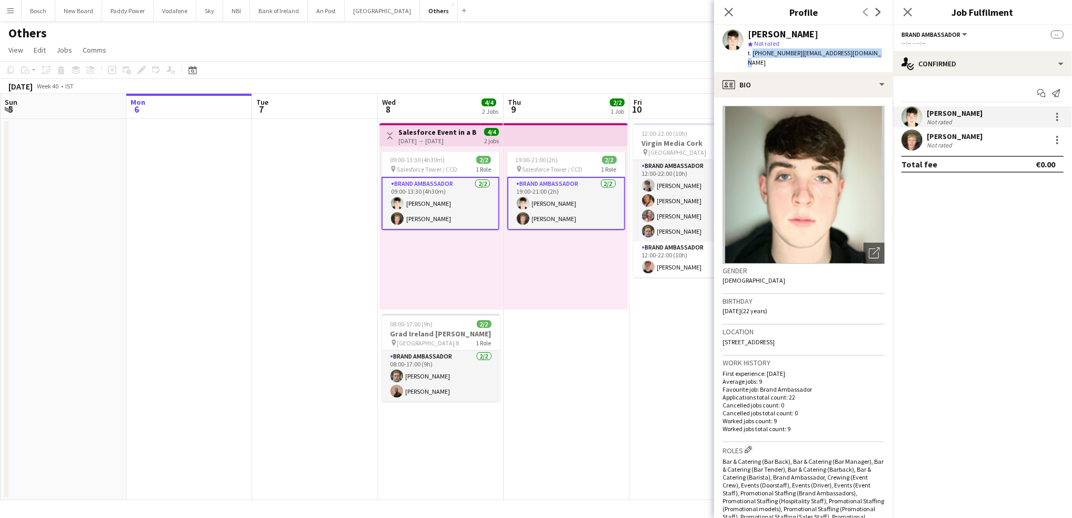
drag, startPoint x: 872, startPoint y: 53, endPoint x: 751, endPoint y: 51, distance: 121.5
click at [751, 51] on div "[PERSON_NAME] star Not rated t. [PHONE_NUMBER] | [EMAIL_ADDRESS][DOMAIN_NAME]" at bounding box center [803, 48] width 179 height 47
copy div "[PHONE_NUMBER] | [EMAIL_ADDRESS][DOMAIN_NAME]"
click at [585, 72] on app-toolbar "Copy Paste Paste Ctrl+V Paste with crew Ctrl+Shift+V Paste linked Job [GEOGRAPH…" at bounding box center [536, 70] width 1072 height 18
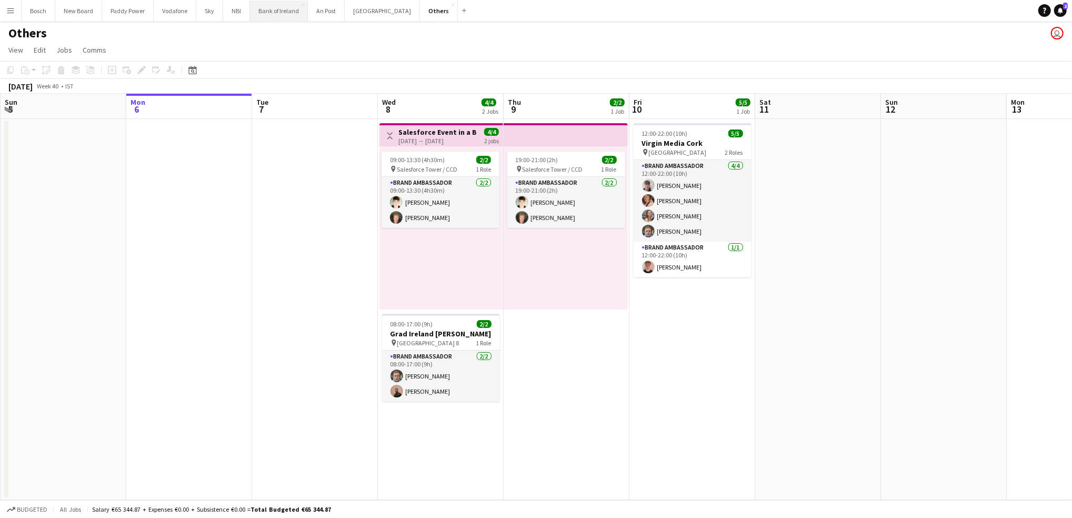
click at [288, 9] on button "Bank of Ireland Close" at bounding box center [279, 11] width 58 height 21
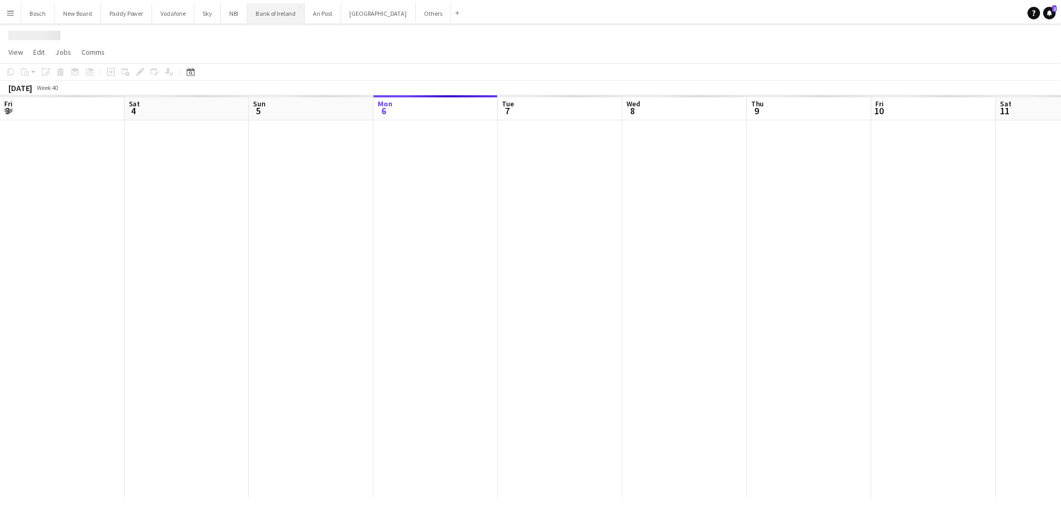
scroll to position [0, 251]
